Goal: Task Accomplishment & Management: Manage account settings

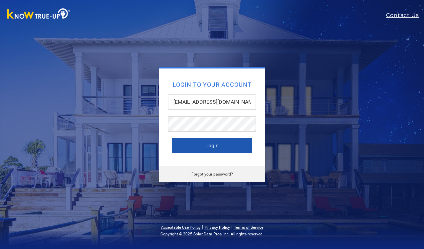
click at [212, 144] on button "Login" at bounding box center [212, 145] width 80 height 15
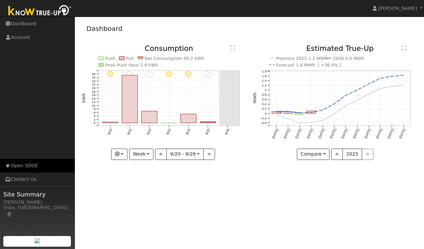
click at [33, 165] on link "Open SDGE" at bounding box center [37, 166] width 75 height 14
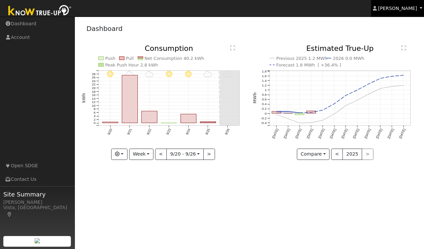
click at [401, 10] on span "[PERSON_NAME]" at bounding box center [397, 8] width 39 height 5
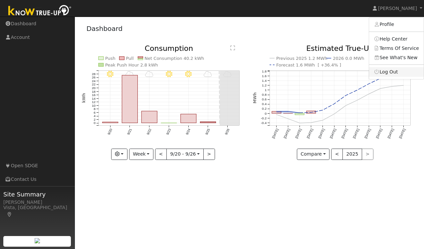
click at [399, 71] on link "Log Out" at bounding box center [396, 71] width 55 height 9
